Goal: Task Accomplishment & Management: Manage account settings

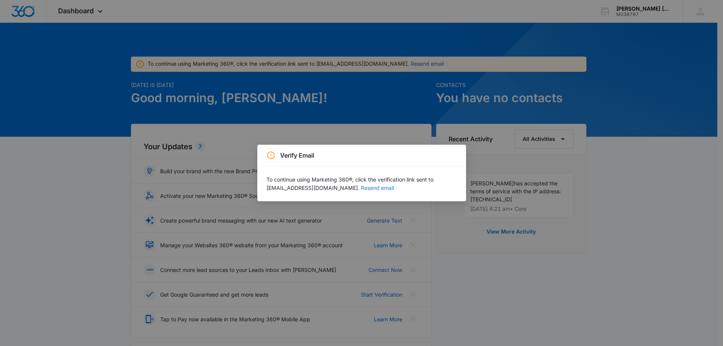
click at [361, 189] on button "Resend email" at bounding box center [377, 187] width 33 height 5
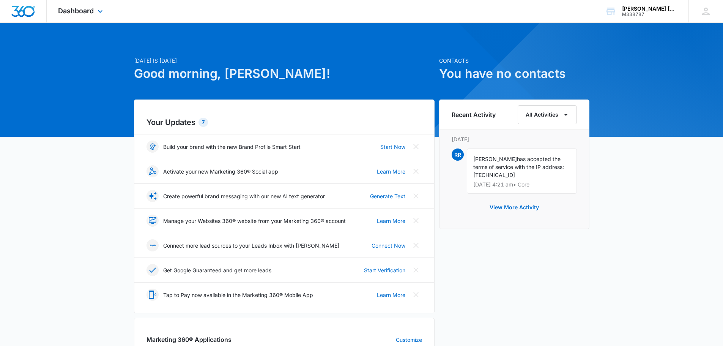
click at [390, 4] on div "Dashboard Apps Reputation Websites Forms CRM Email Social Content Ads Intellige…" at bounding box center [361, 11] width 723 height 23
